Goal: Task Accomplishment & Management: Manage account settings

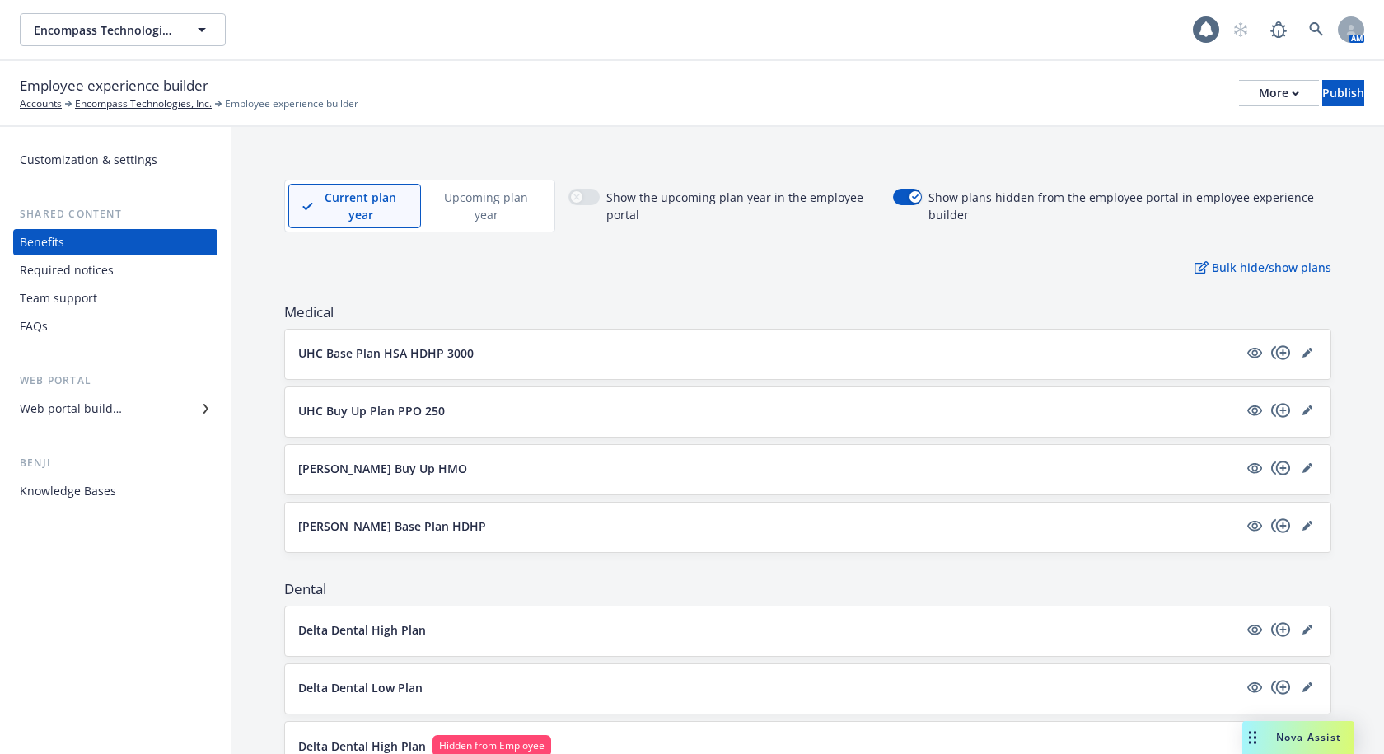
scroll to position [247, 0]
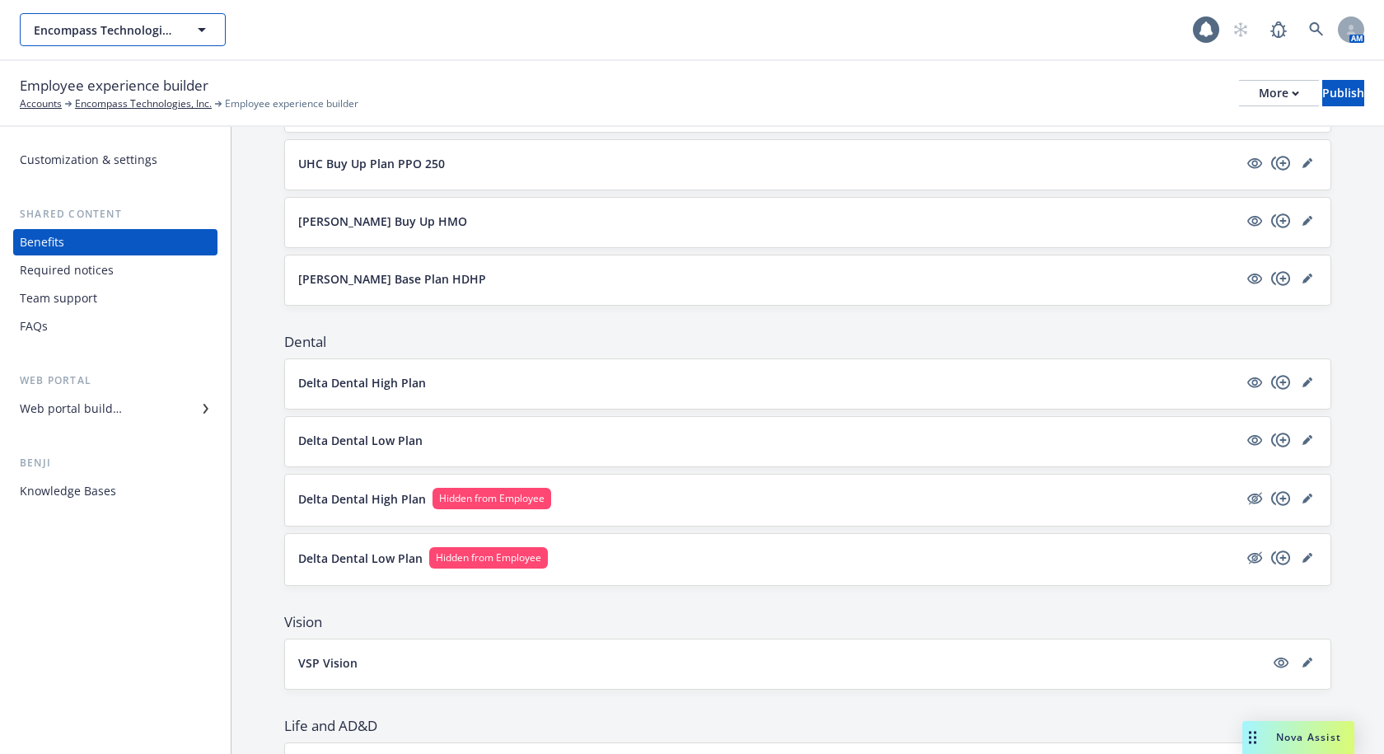
click at [202, 30] on icon "button" at bounding box center [202, 30] width 8 height 4
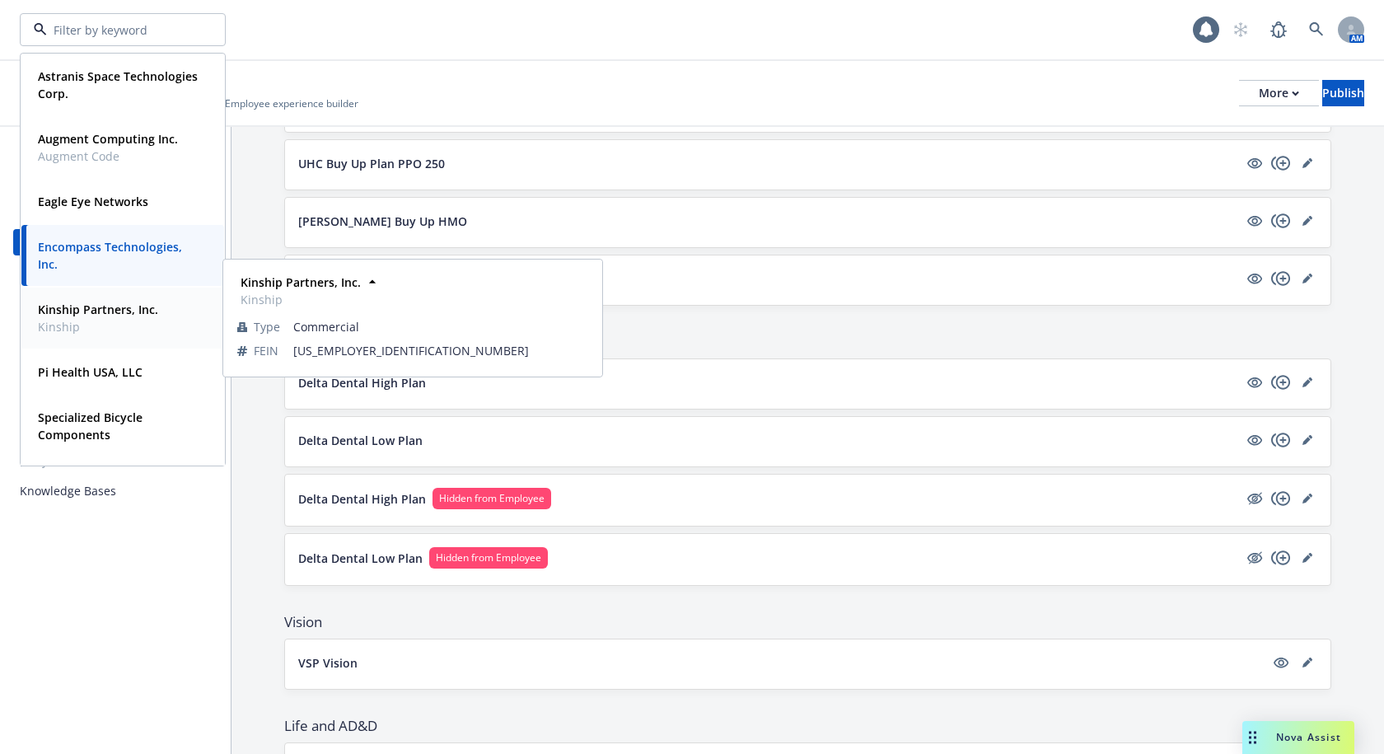
click at [69, 320] on span "Kinship" at bounding box center [98, 326] width 120 height 17
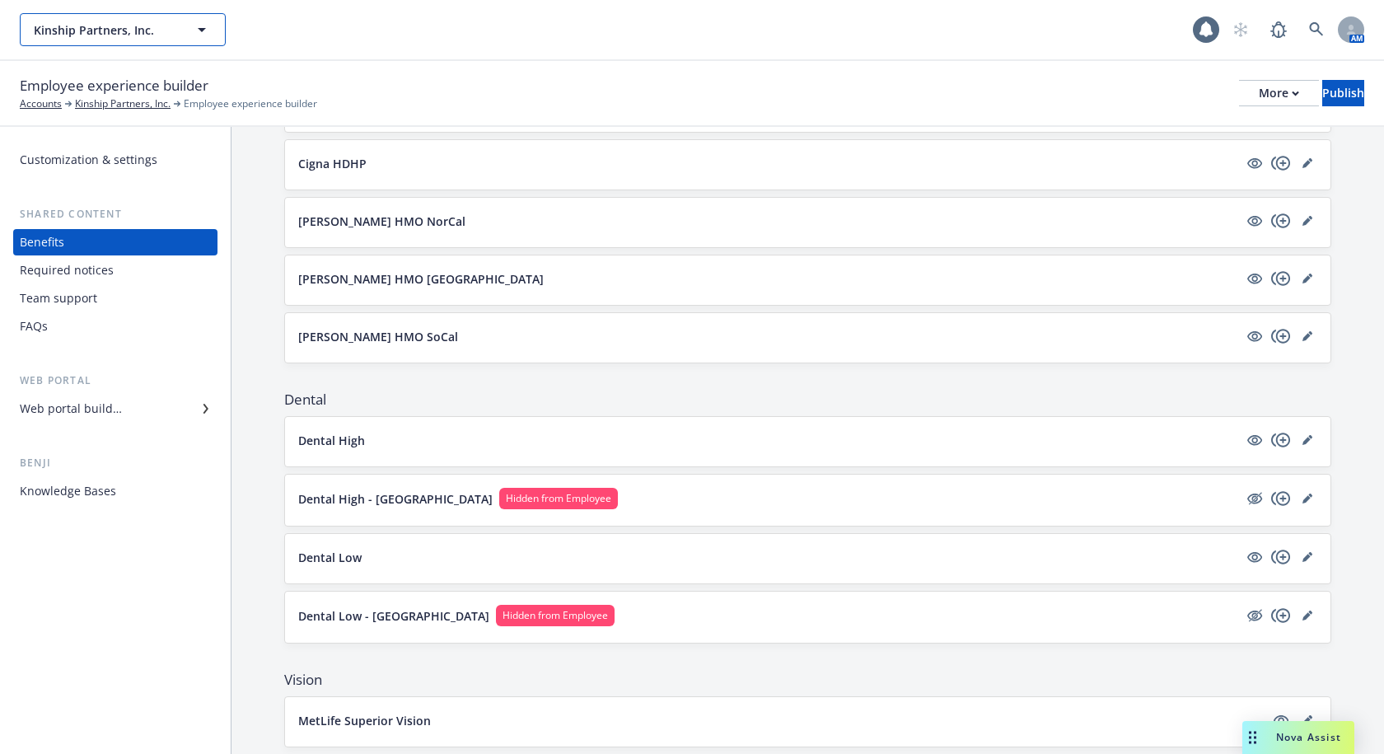
click at [147, 22] on span "Kinship Partners, Inc." at bounding box center [105, 29] width 142 height 17
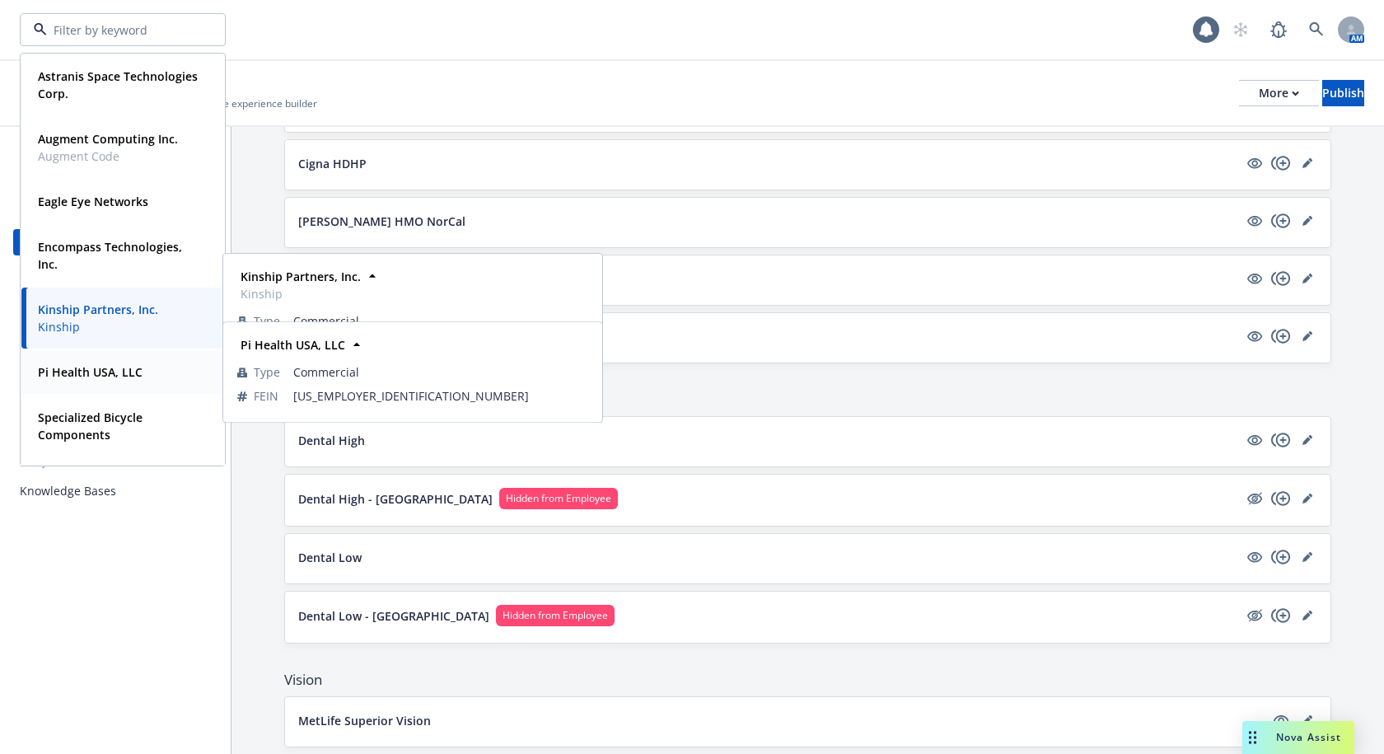
click at [110, 380] on span "Pi Health USA, LLC" at bounding box center [90, 371] width 105 height 17
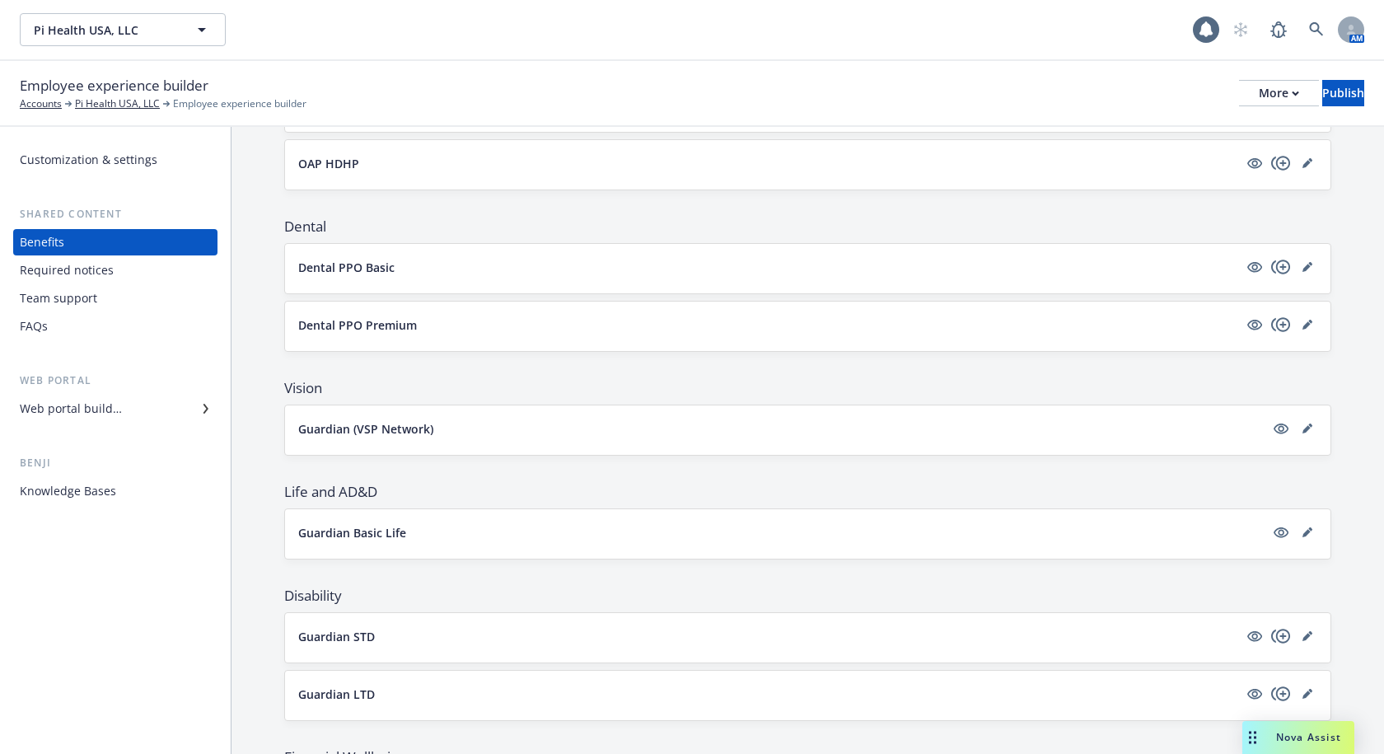
click at [645, 54] on div "Pi Health USA, LLC Pi Health USA, LLC 1 AM" at bounding box center [692, 29] width 1384 height 59
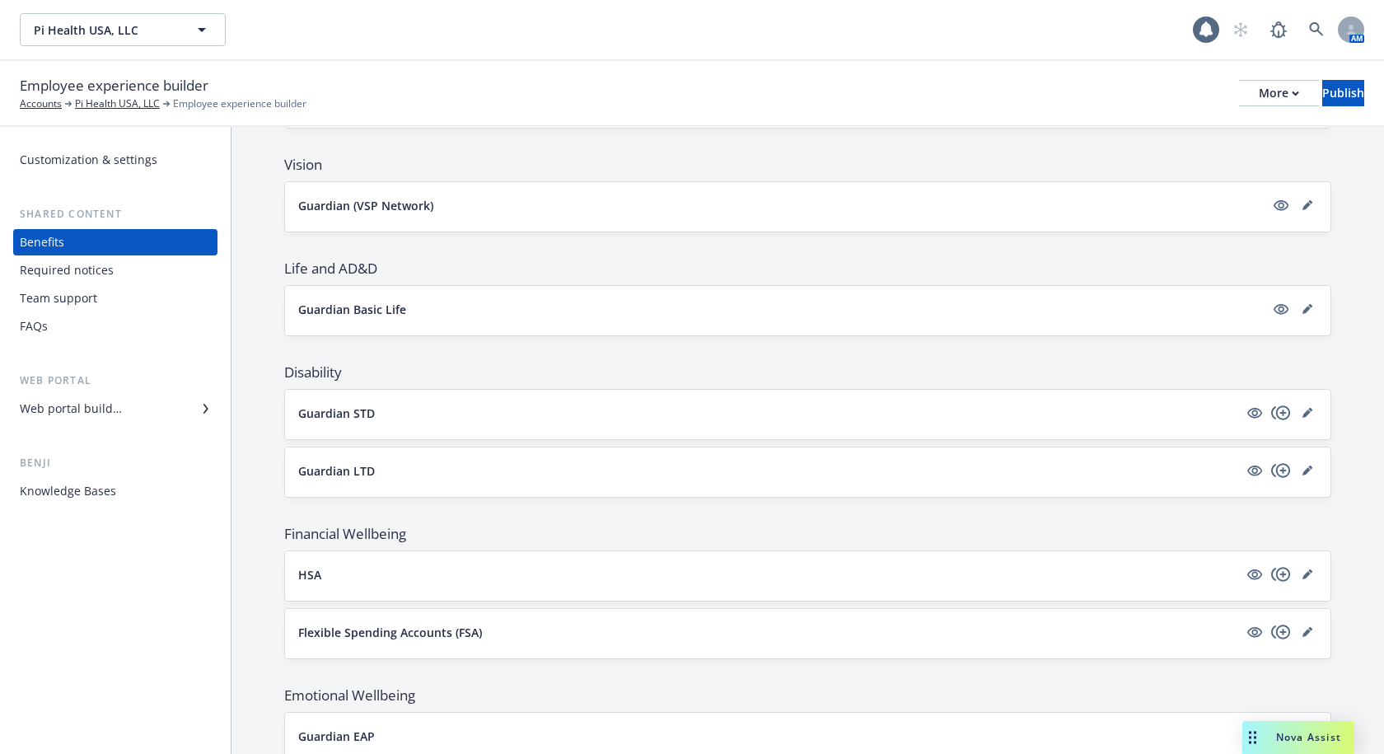
scroll to position [532, 0]
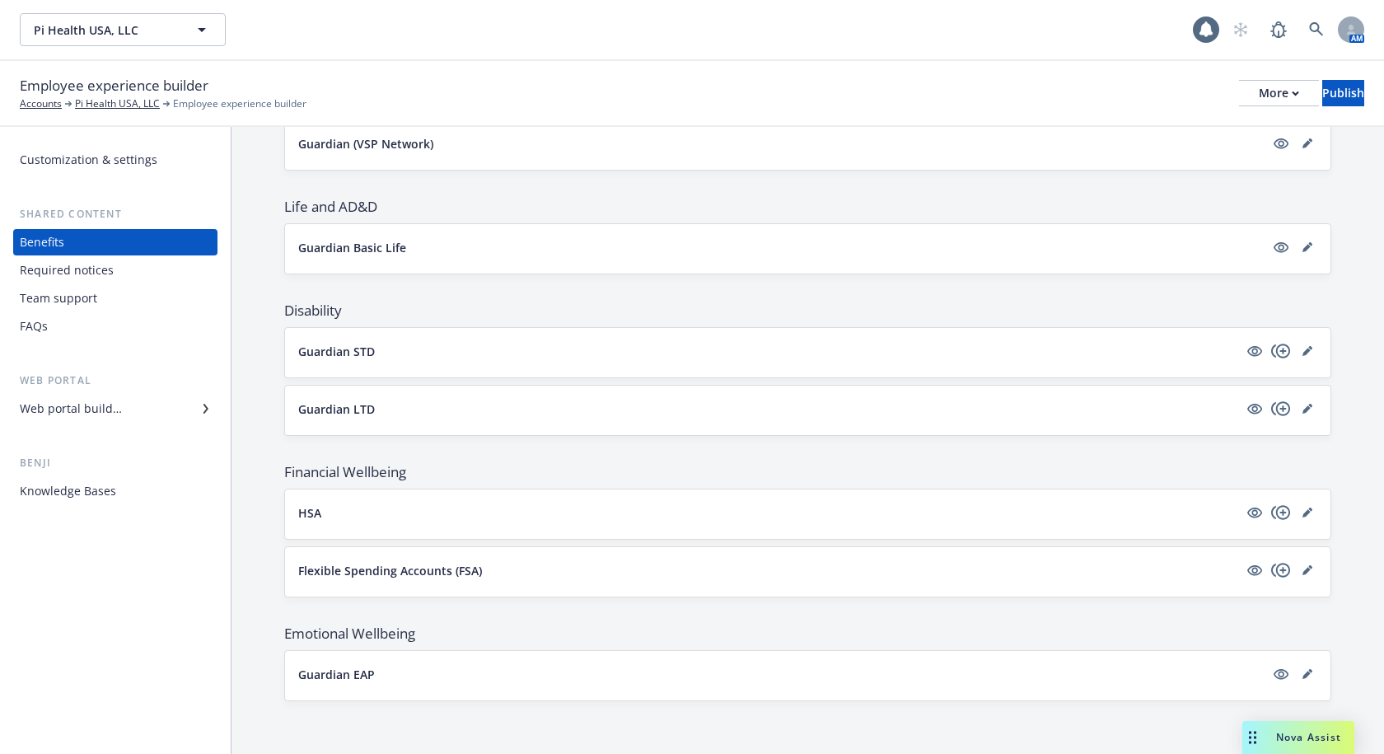
click at [613, 26] on div "Pi Health USA, LLC Pi Health USA, LLC" at bounding box center [606, 29] width 1173 height 33
click at [80, 272] on div "Required notices" at bounding box center [67, 270] width 94 height 26
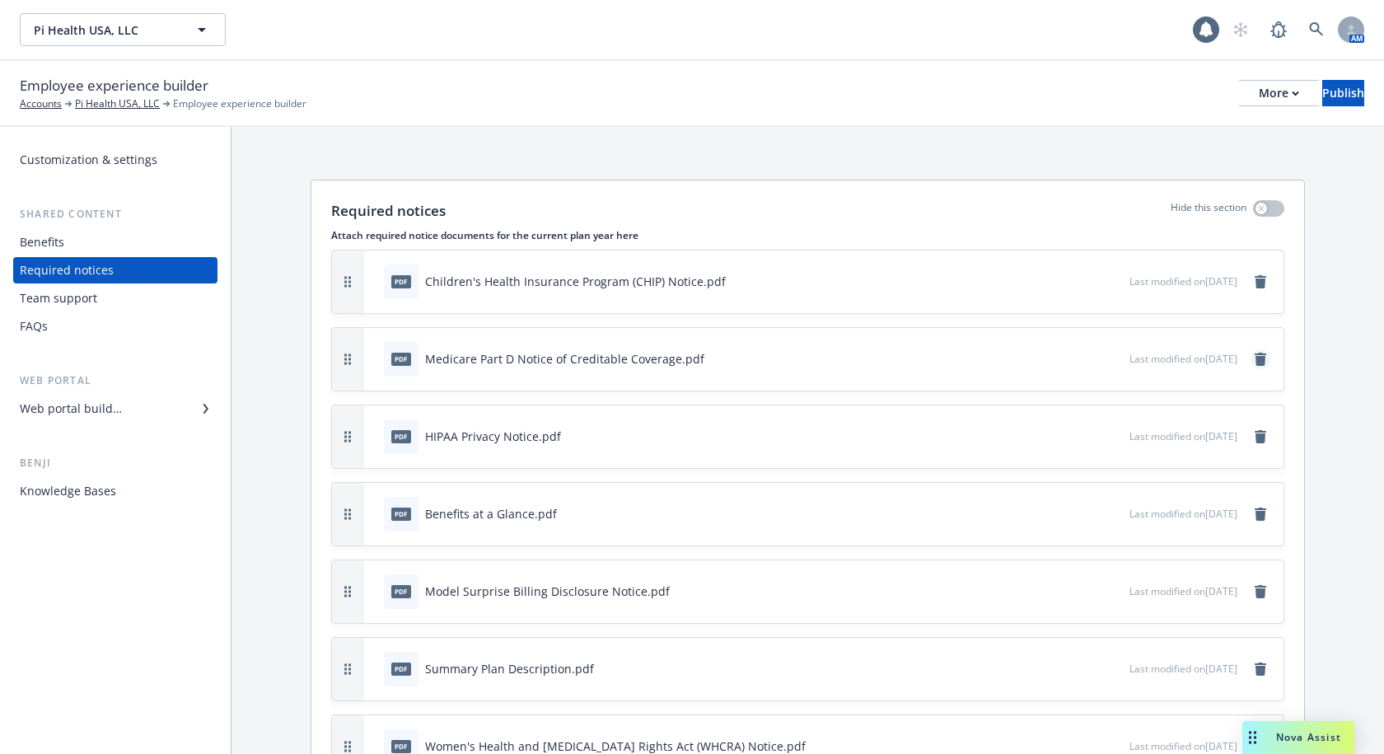
click at [1253, 355] on icon "remove" at bounding box center [1259, 358] width 13 height 13
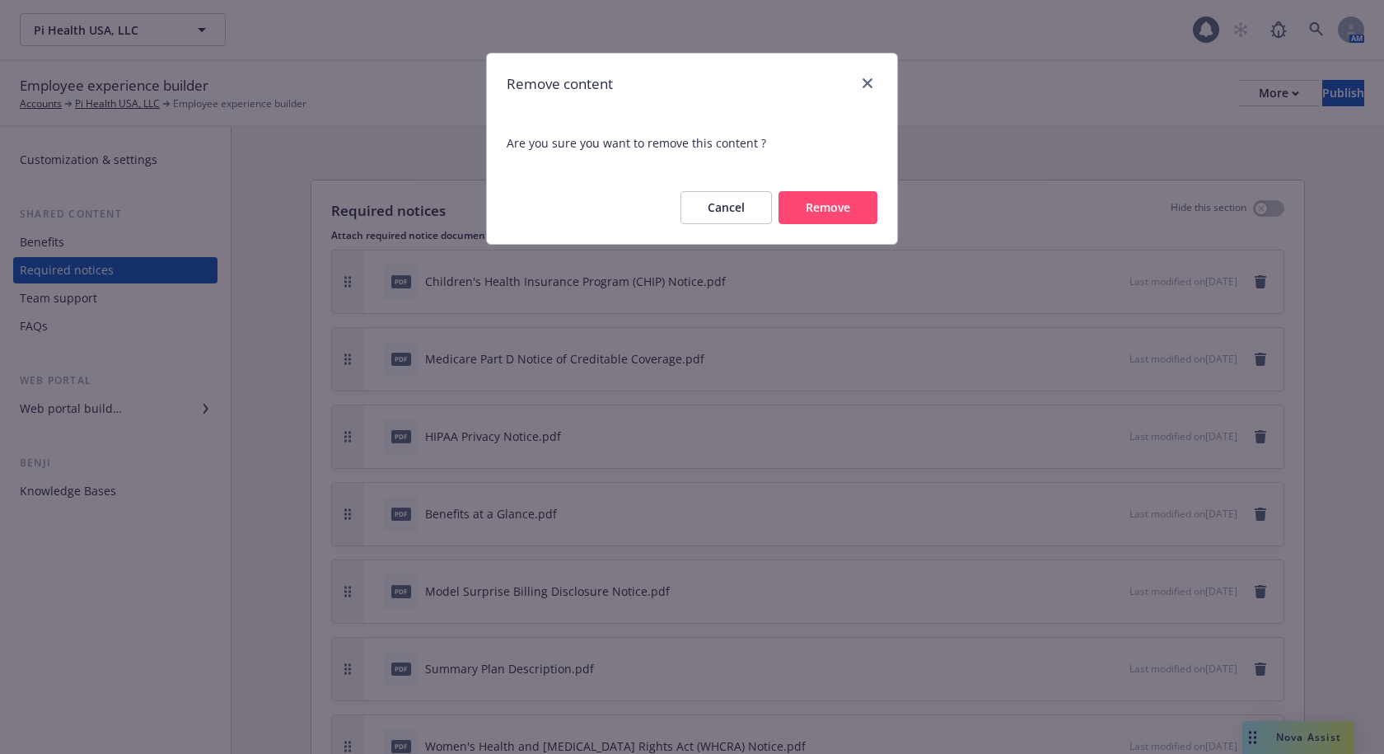
click at [833, 204] on button "Remove" at bounding box center [827, 207] width 99 height 33
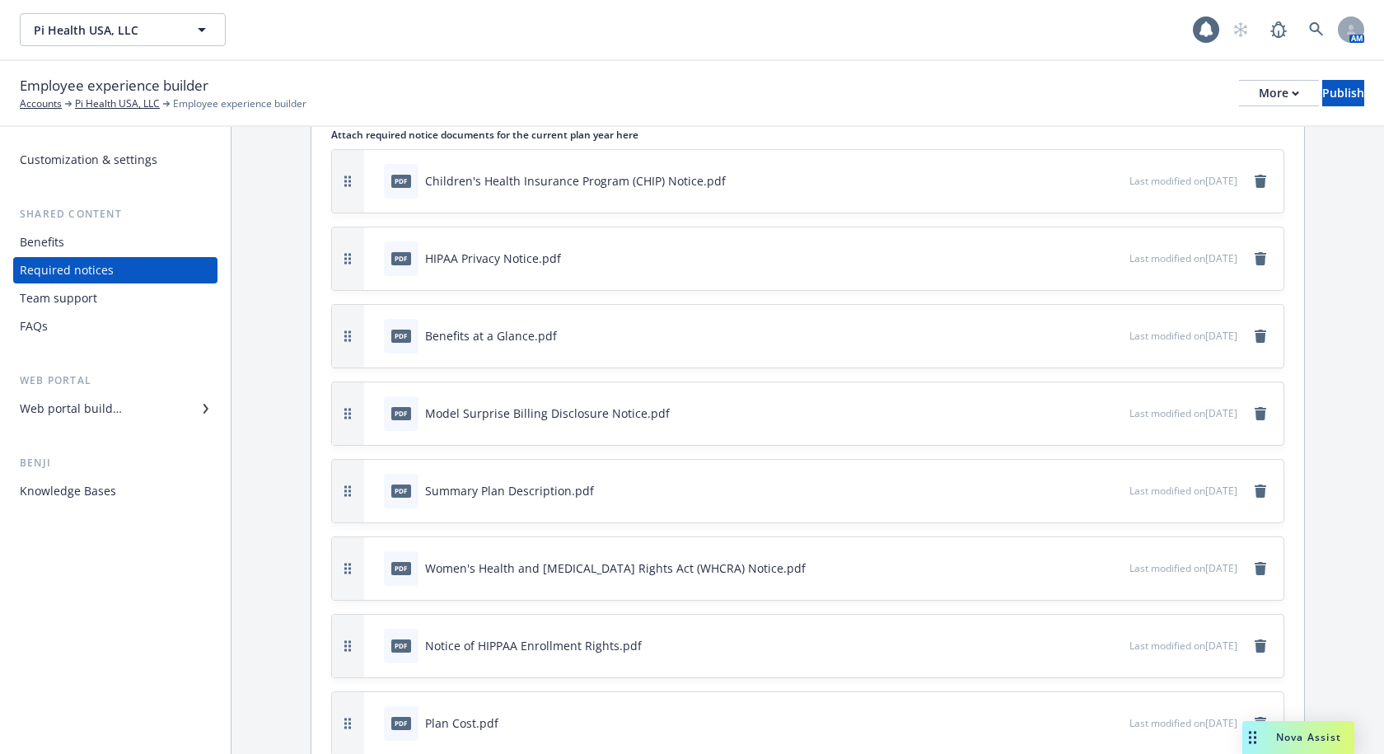
scroll to position [230, 0]
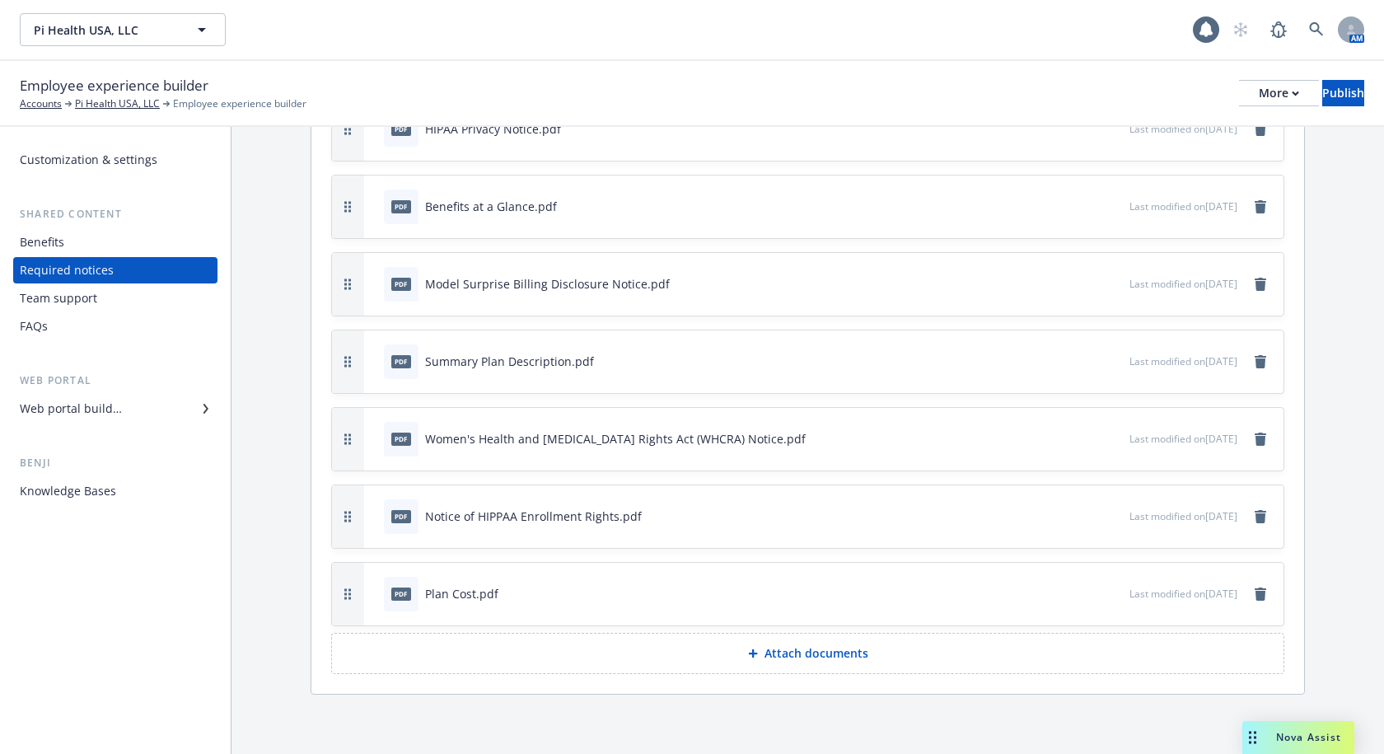
click at [787, 659] on p "Attach documents" at bounding box center [816, 653] width 104 height 16
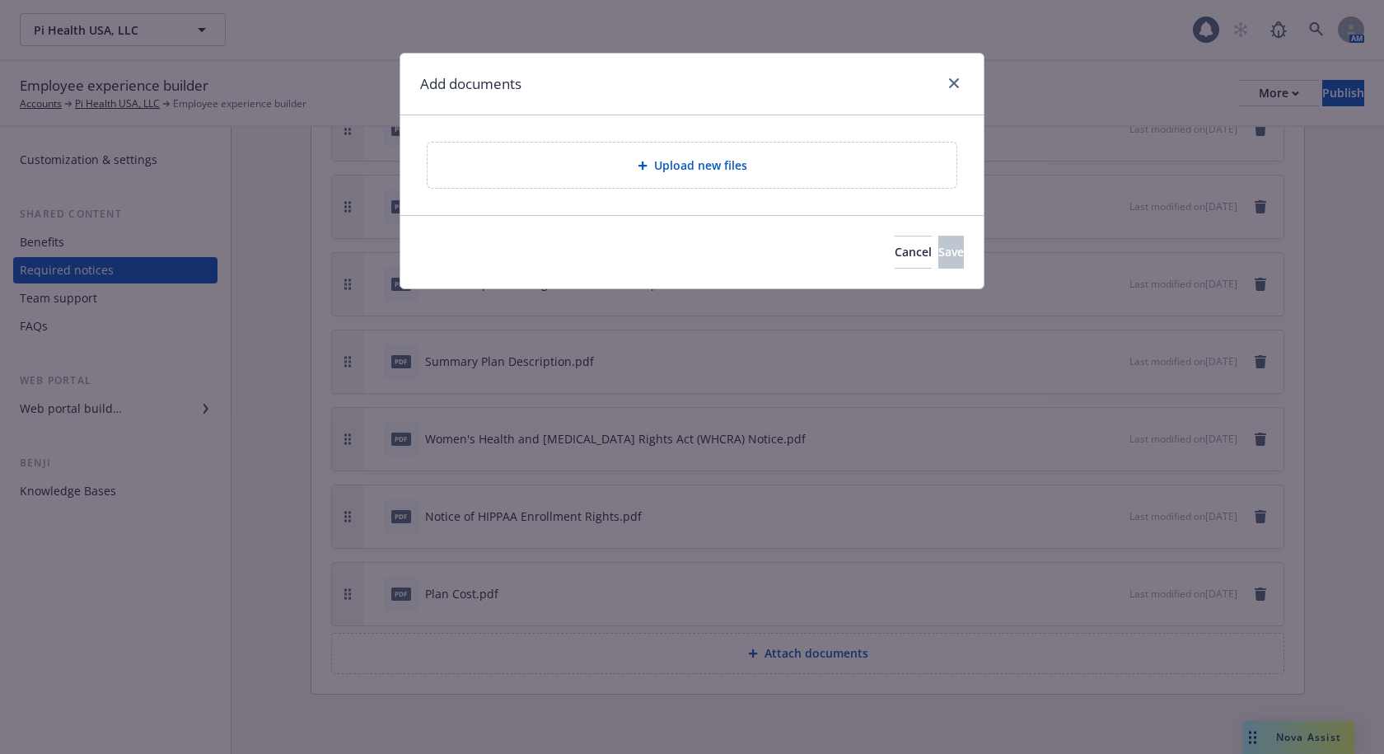
click at [746, 174] on div "Upload new files" at bounding box center [692, 165] width 502 height 19
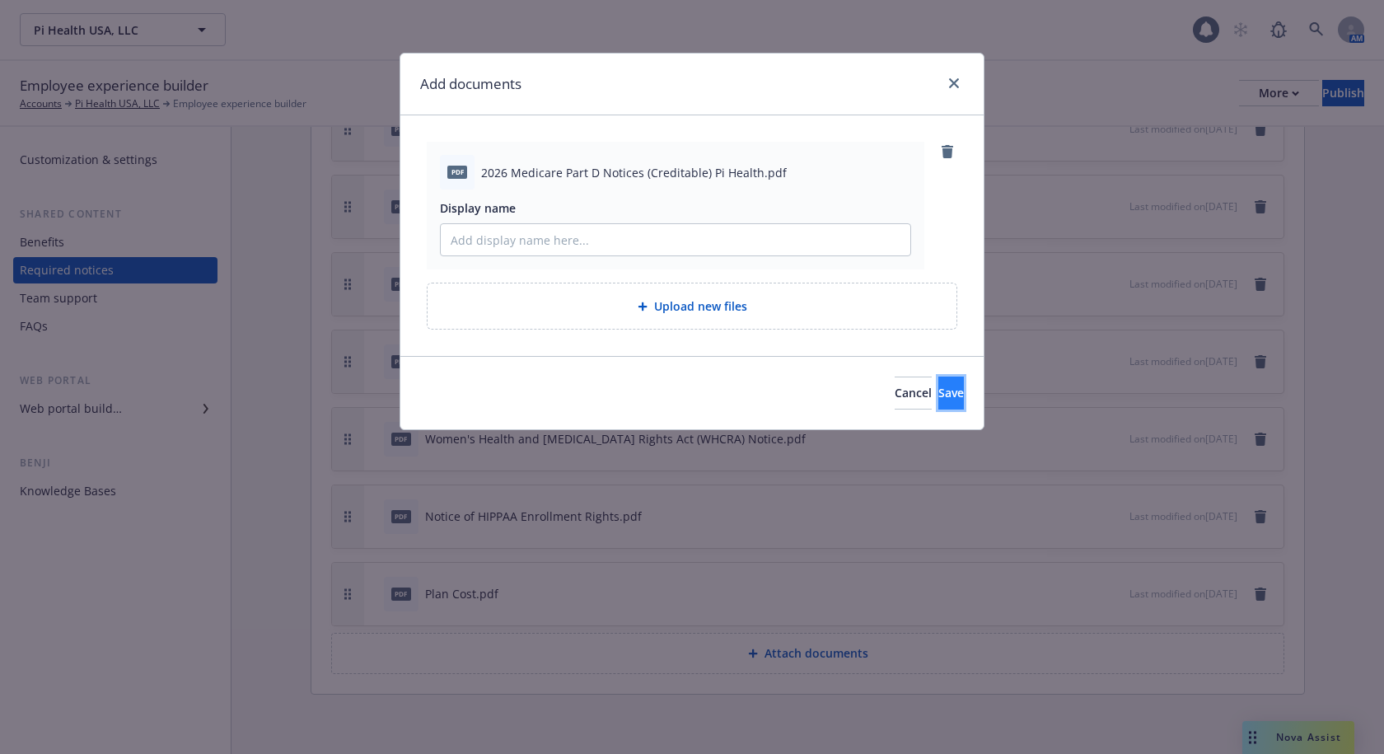
click at [938, 403] on button "Save" at bounding box center [951, 392] width 26 height 33
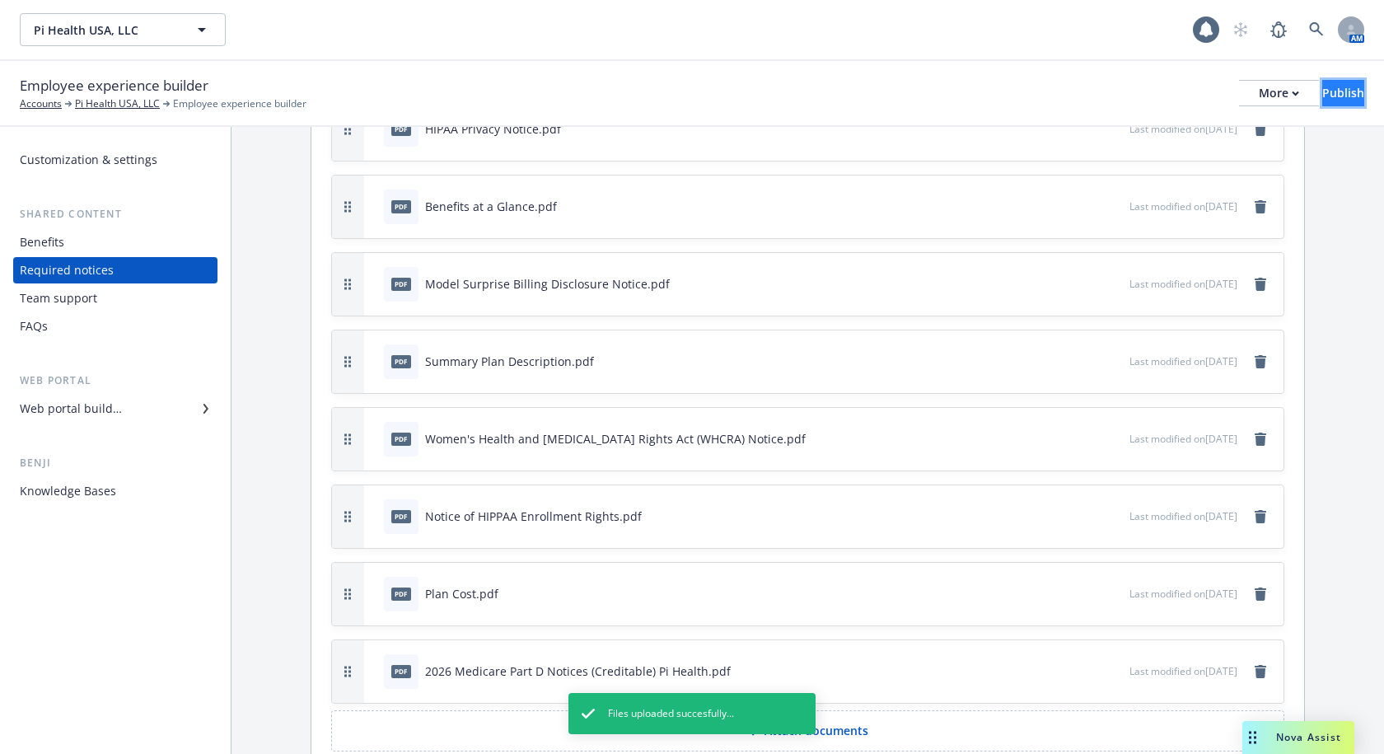
click at [1323, 87] on div "Publish" at bounding box center [1343, 93] width 42 height 25
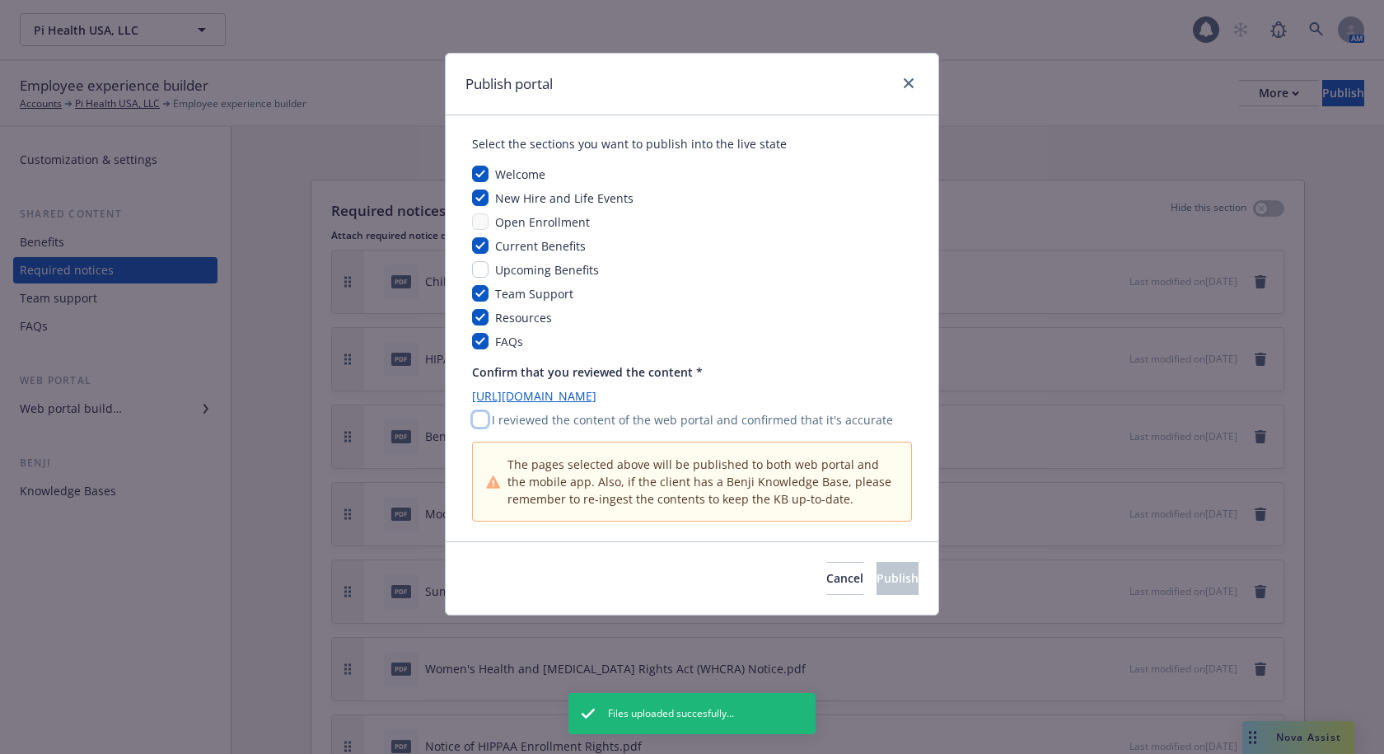
drag, startPoint x: 486, startPoint y: 417, endPoint x: 536, endPoint y: 439, distance: 54.9
click at [486, 417] on input "checkbox" at bounding box center [480, 419] width 16 height 16
checkbox input "true"
click at [876, 581] on span "Publish" at bounding box center [897, 578] width 42 height 16
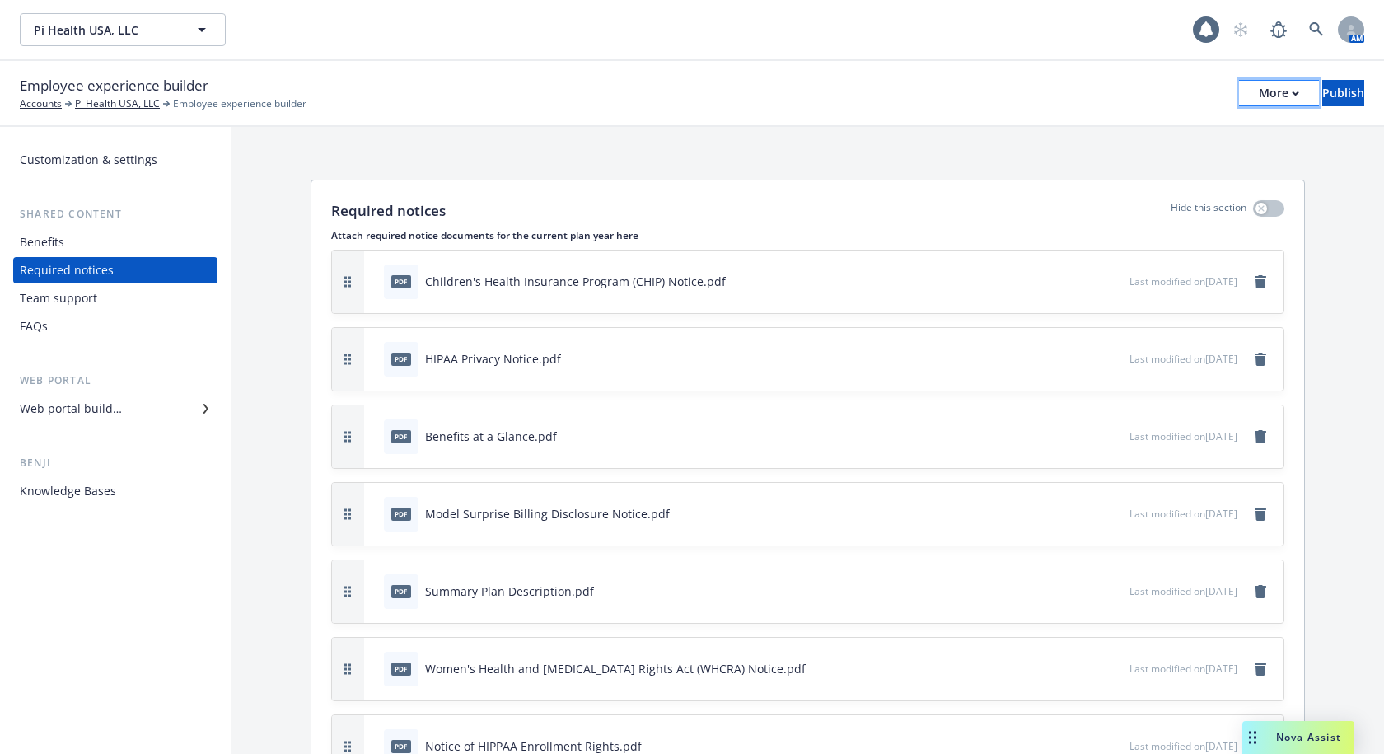
click at [1258, 100] on div "More" at bounding box center [1278, 93] width 40 height 25
click at [1129, 157] on link "Copy portal link" at bounding box center [1142, 163] width 244 height 33
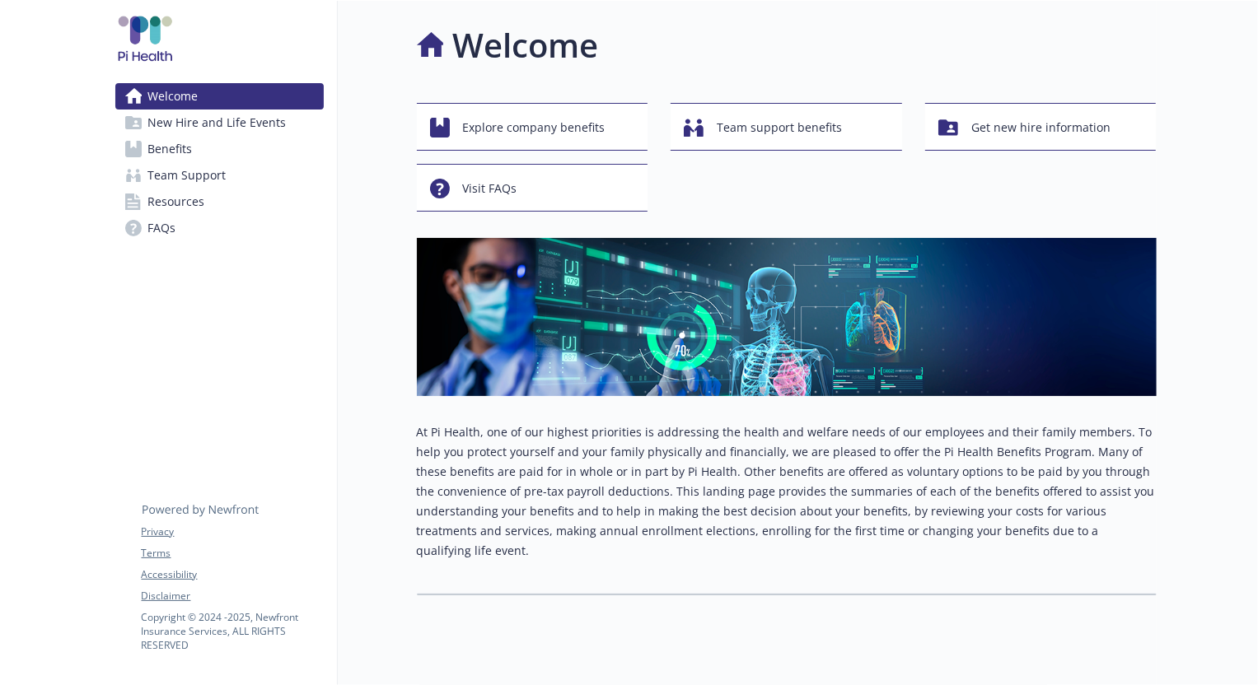
click at [197, 205] on span "Resources" at bounding box center [176, 202] width 57 height 26
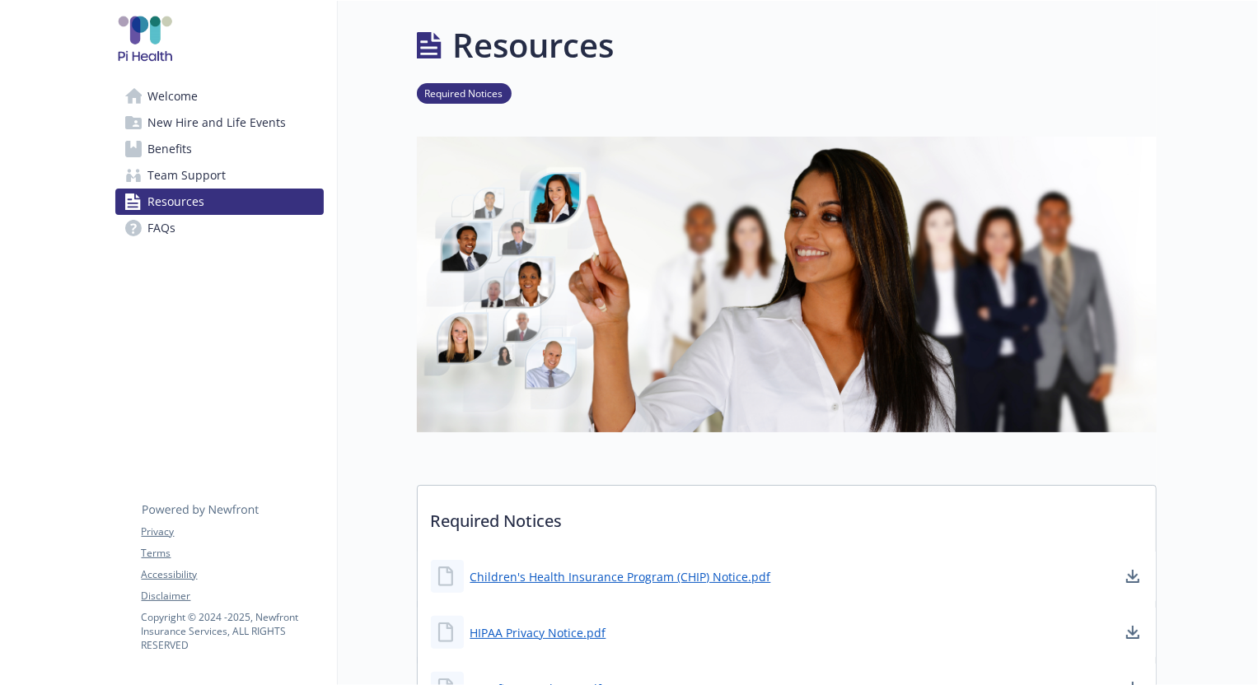
click at [1216, 98] on div at bounding box center [1207, 585] width 102 height 1168
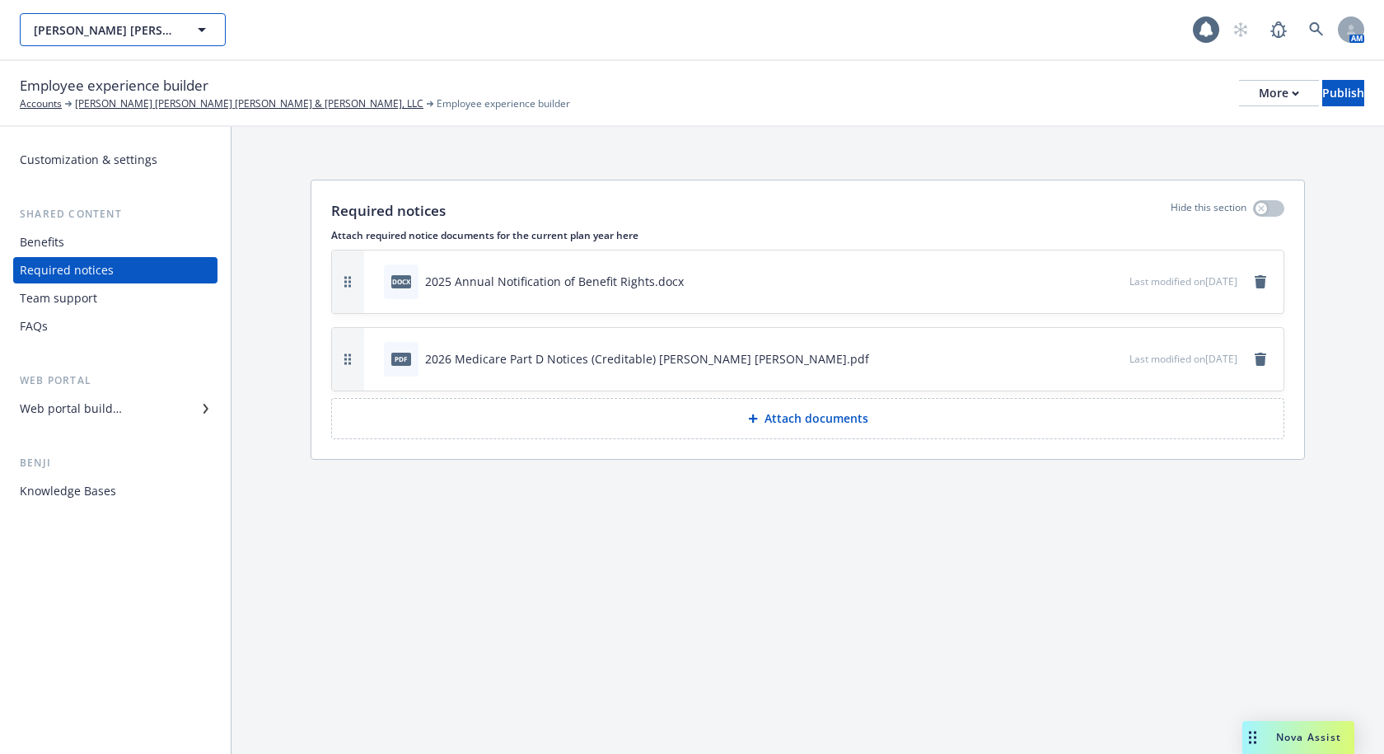
click at [158, 38] on span "[PERSON_NAME] [PERSON_NAME] [PERSON_NAME] & [PERSON_NAME], LLC" at bounding box center [105, 29] width 142 height 17
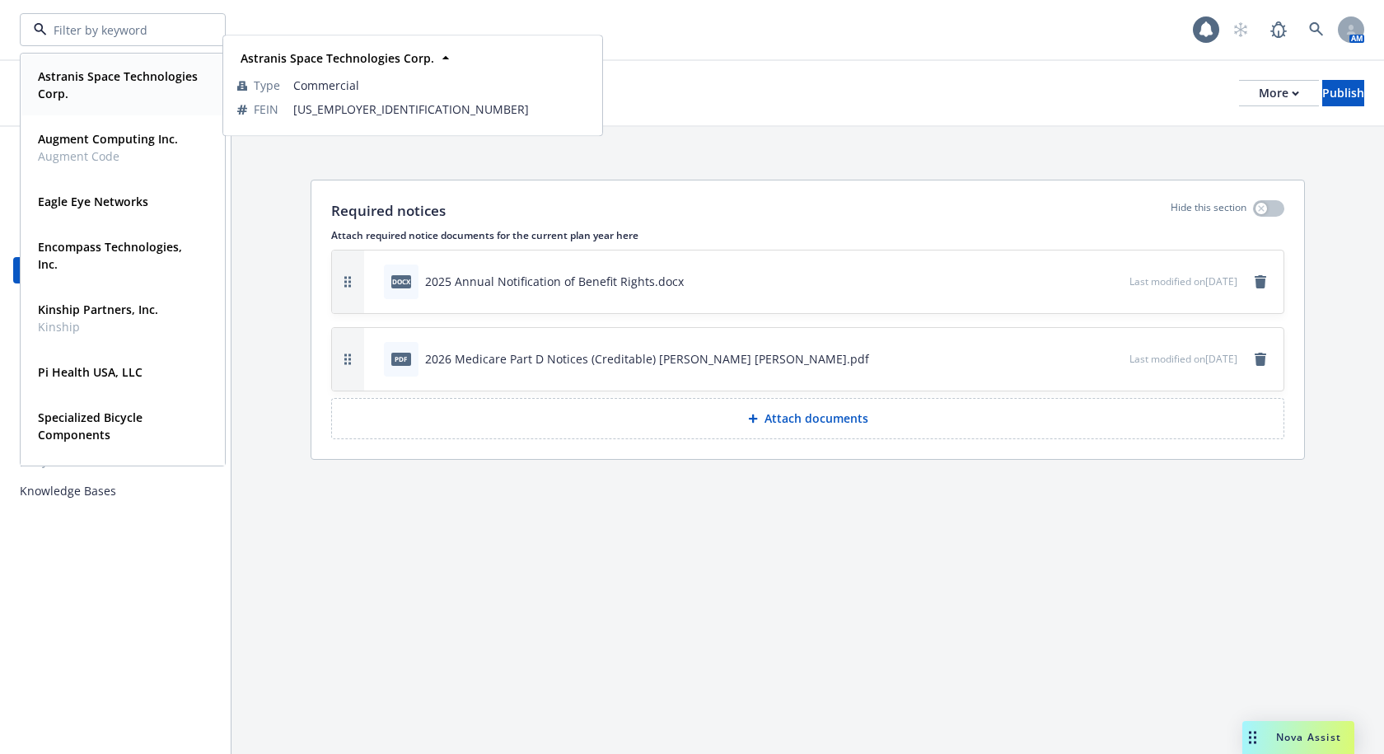
click at [91, 93] on strong "Astranis Space Technologies Corp." at bounding box center [118, 84] width 160 height 33
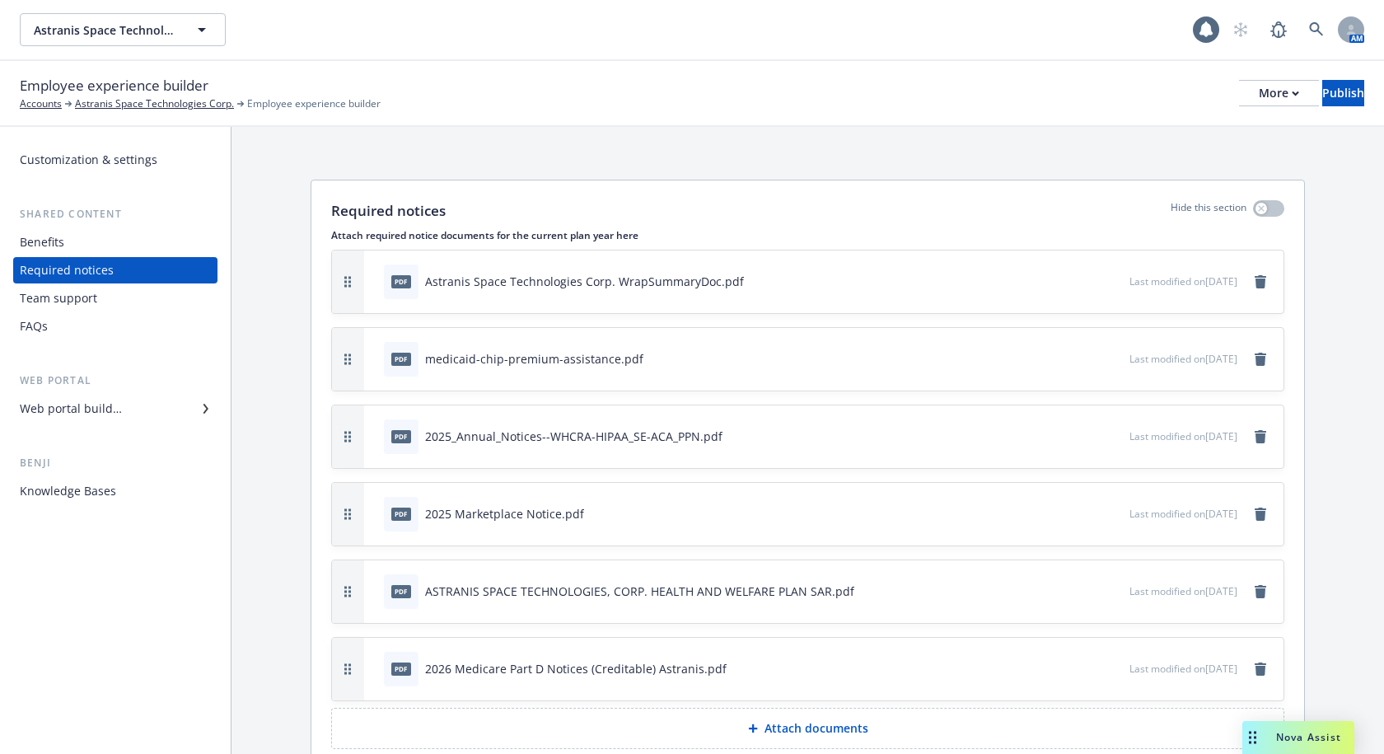
click at [65, 413] on div "Web portal builder" at bounding box center [71, 408] width 102 height 26
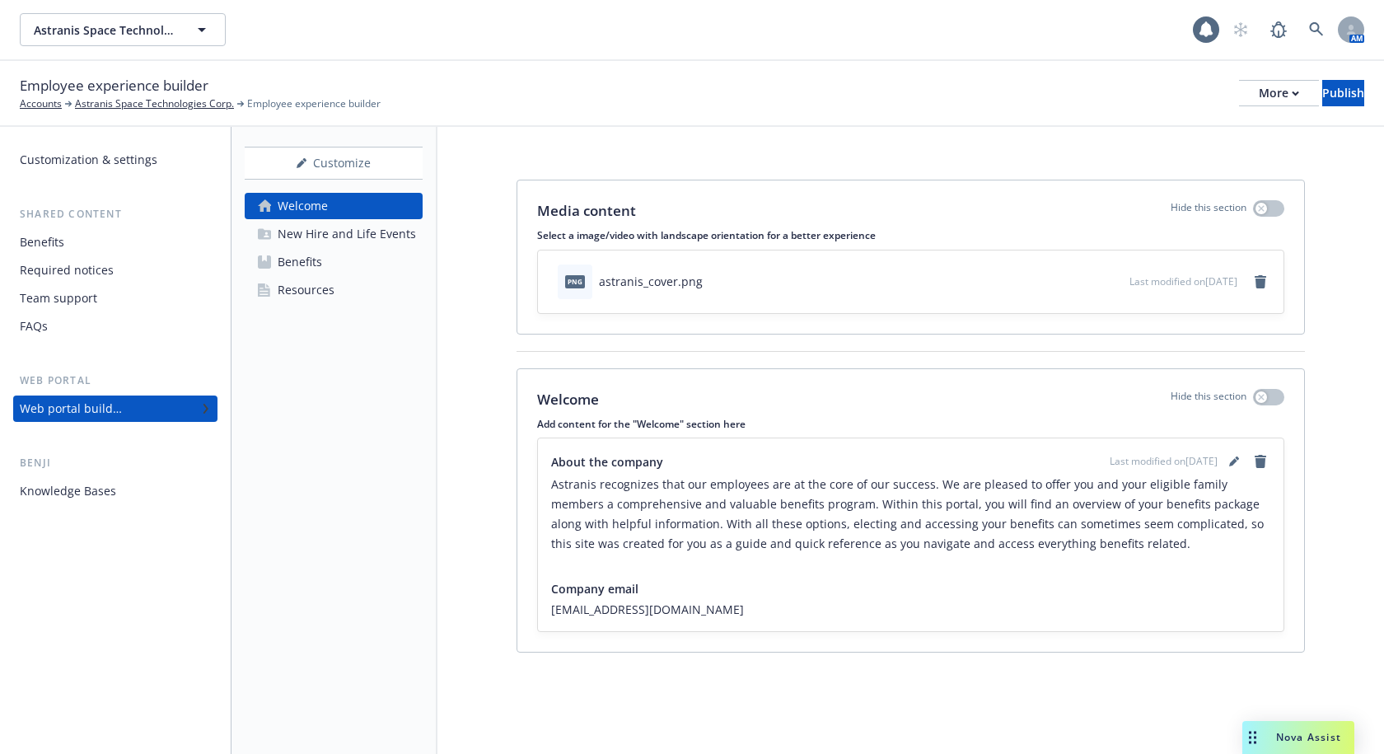
click at [346, 254] on link "Benefits" at bounding box center [334, 262] width 178 height 26
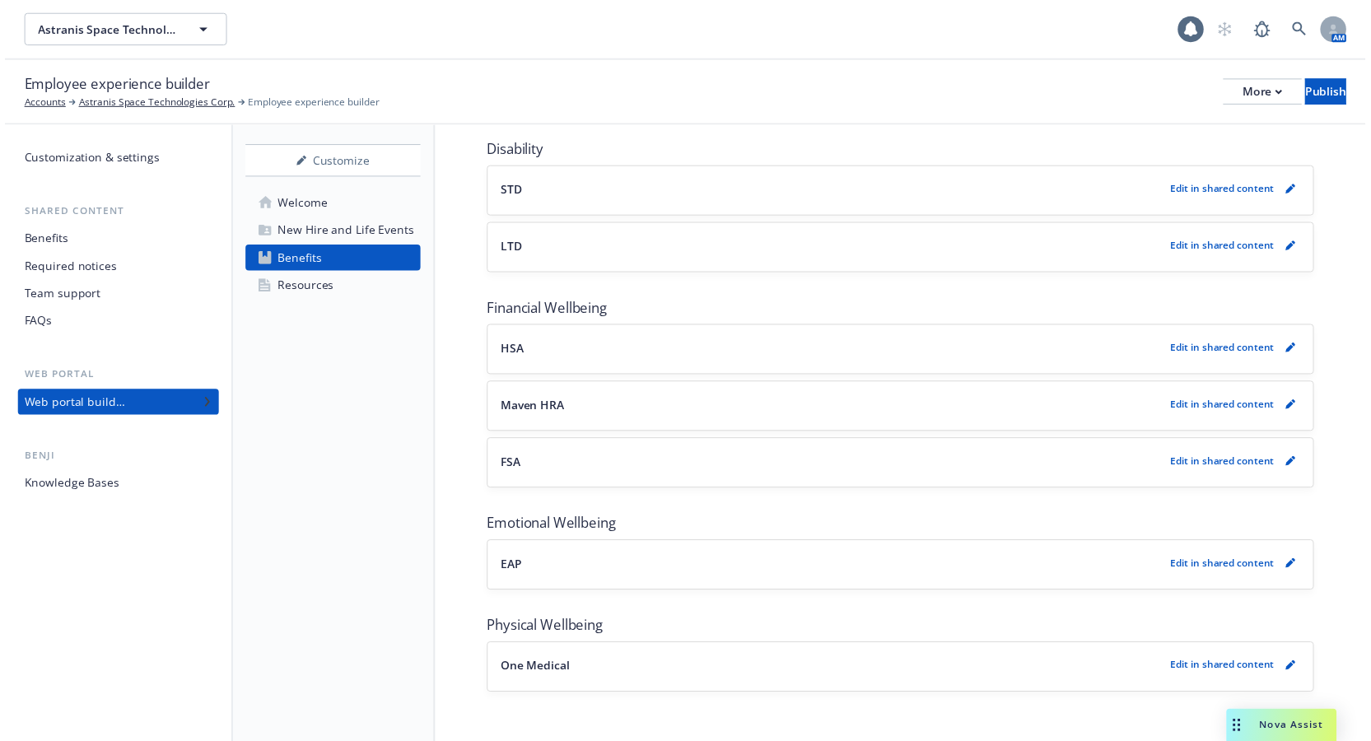
scroll to position [791, 0]
click at [1297, 470] on link "pencil" at bounding box center [1307, 466] width 20 height 20
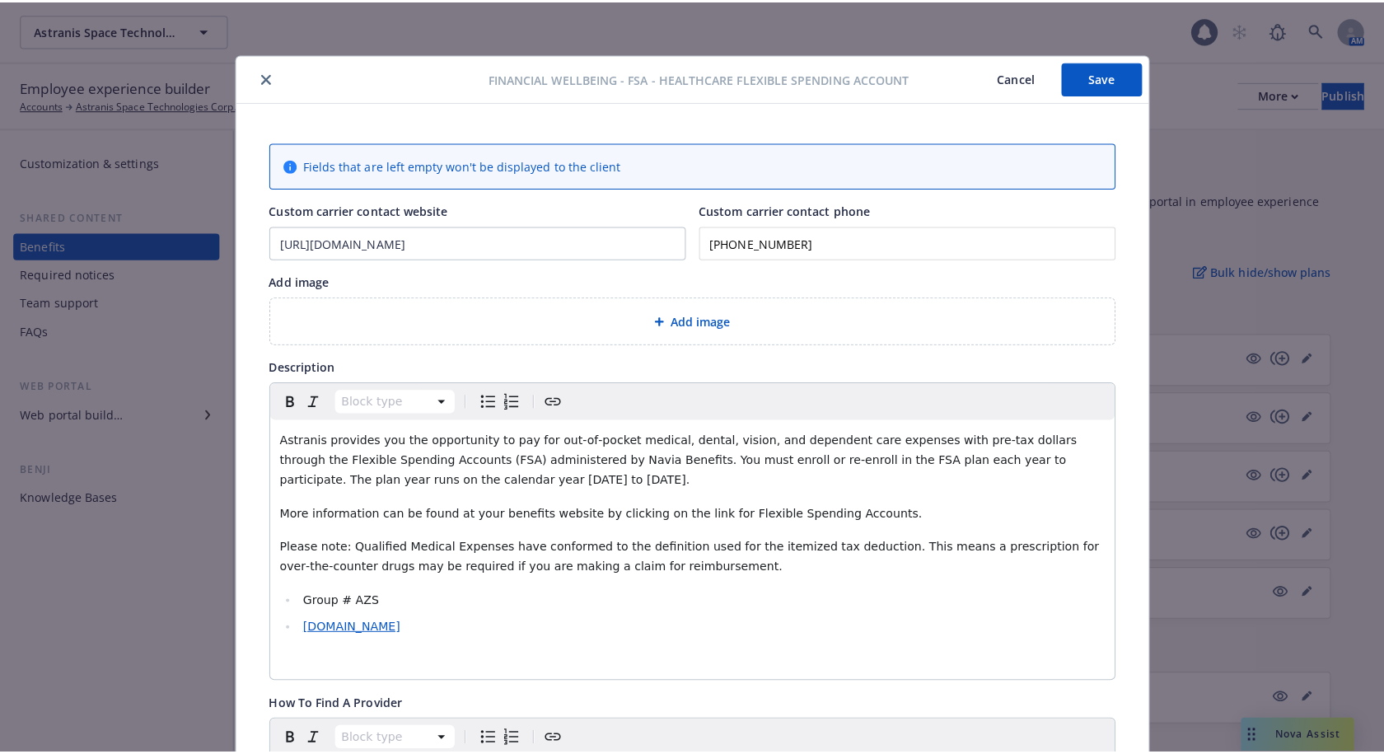
scroll to position [809, 0]
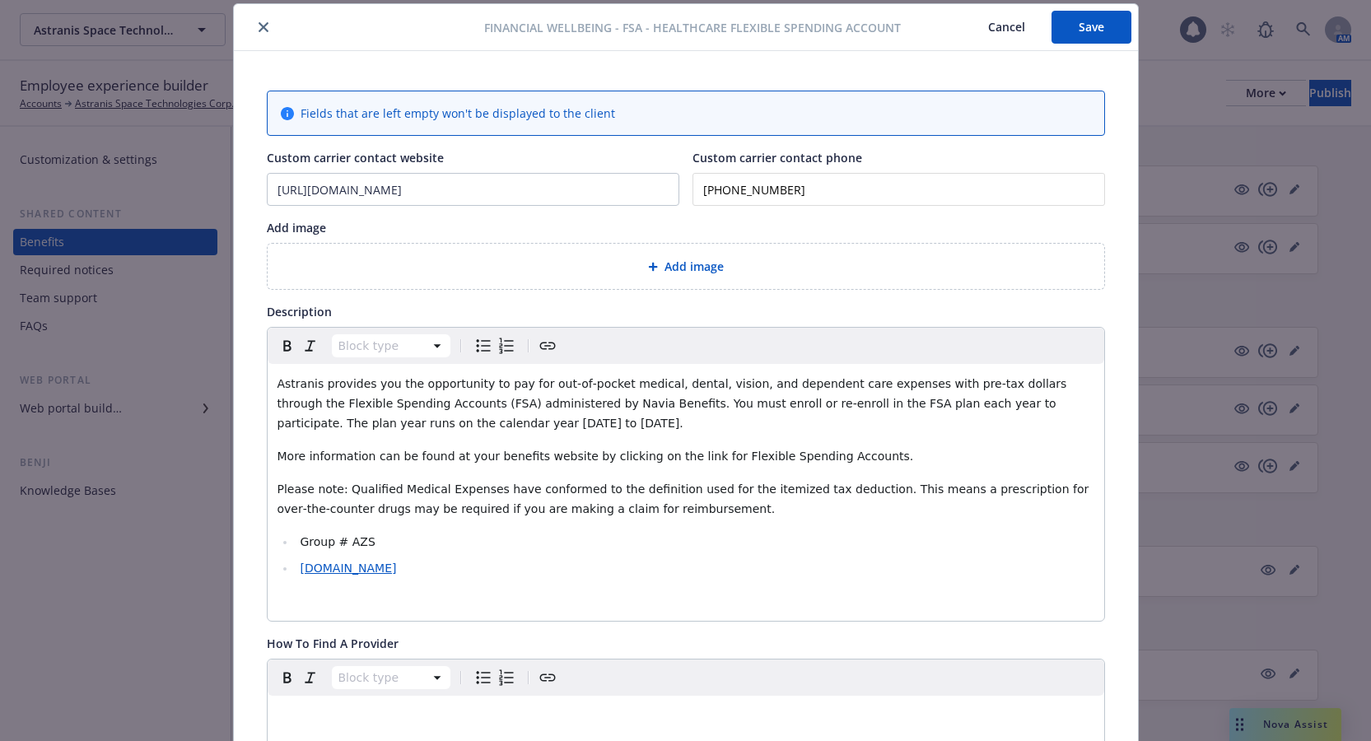
click at [691, 38] on div "Financial Wellbeing - FSA - Healthcare Flexible Spending Account Cancel Save" at bounding box center [686, 27] width 904 height 47
click at [796, 49] on div "Financial Wellbeing - FSA - Healthcare Flexible Spending Account Cancel Save" at bounding box center [686, 27] width 904 height 47
click at [261, 30] on icon "close" at bounding box center [264, 27] width 10 height 10
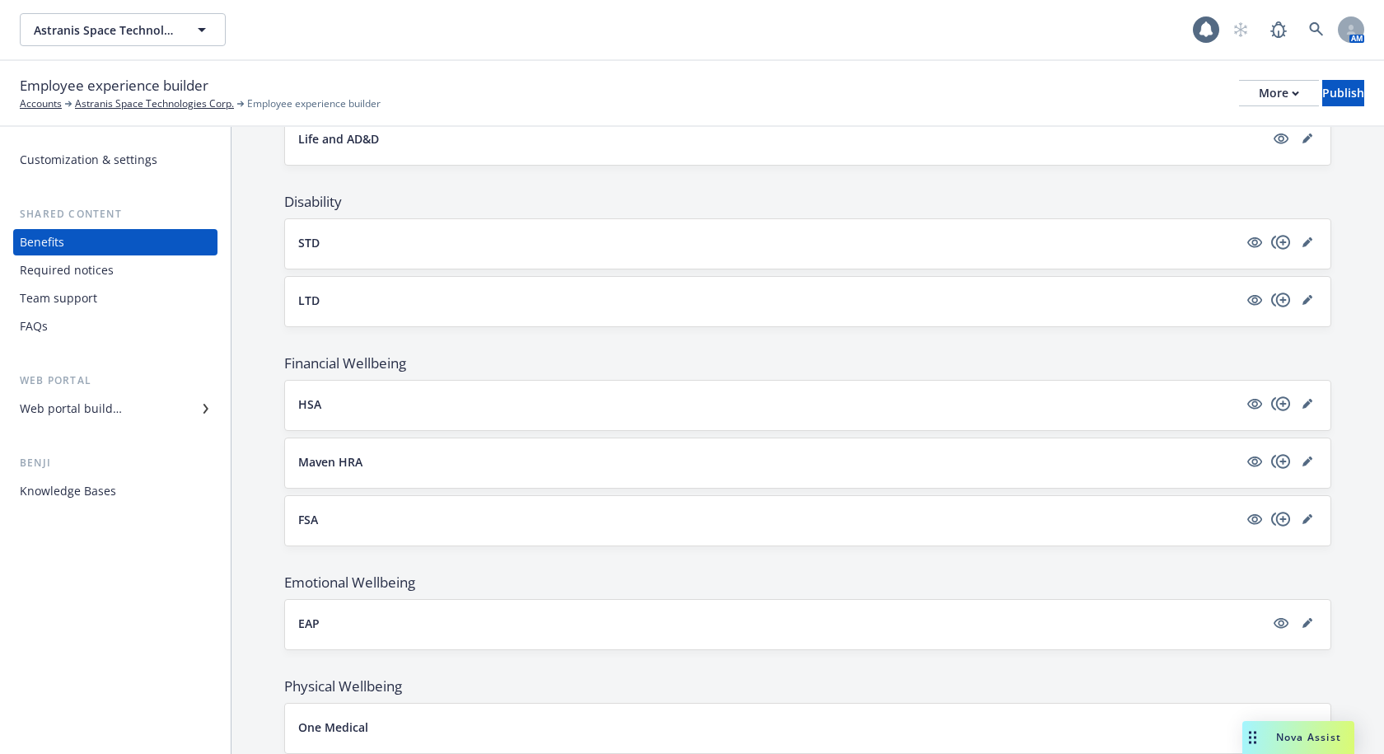
scroll to position [726, 0]
